Goal: Navigation & Orientation: Find specific page/section

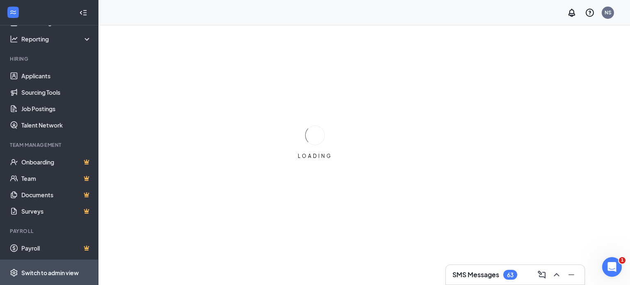
click at [64, 275] on div "Switch to admin view" at bounding box center [49, 273] width 57 height 8
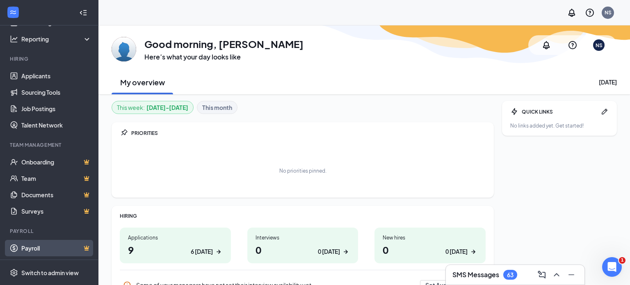
scroll to position [31, 0]
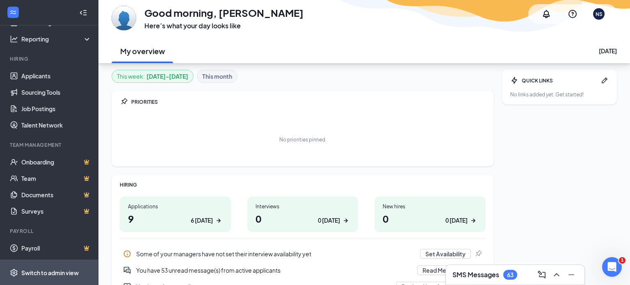
click at [59, 272] on div "Switch to admin view" at bounding box center [49, 273] width 57 height 8
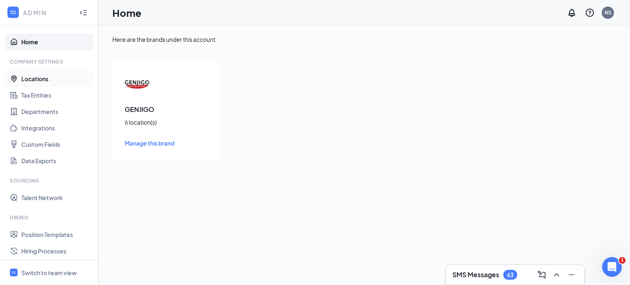
click at [39, 79] on link "Locations" at bounding box center [56, 79] width 70 height 16
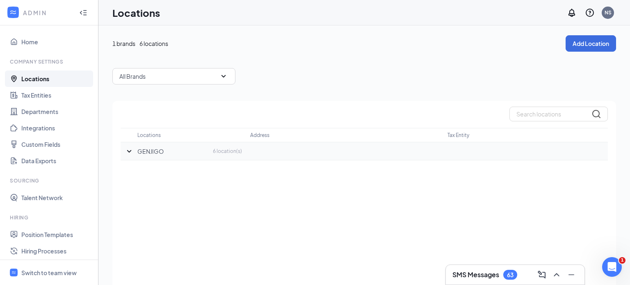
click at [126, 149] on icon "SmallChevronDown" at bounding box center [129, 152] width 10 height 10
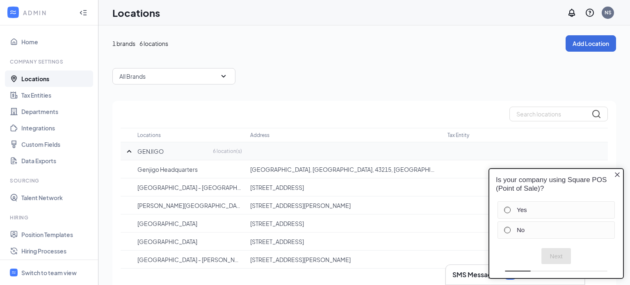
click at [616, 176] on icon "Close button" at bounding box center [617, 174] width 7 height 7
